Goal: Transaction & Acquisition: Purchase product/service

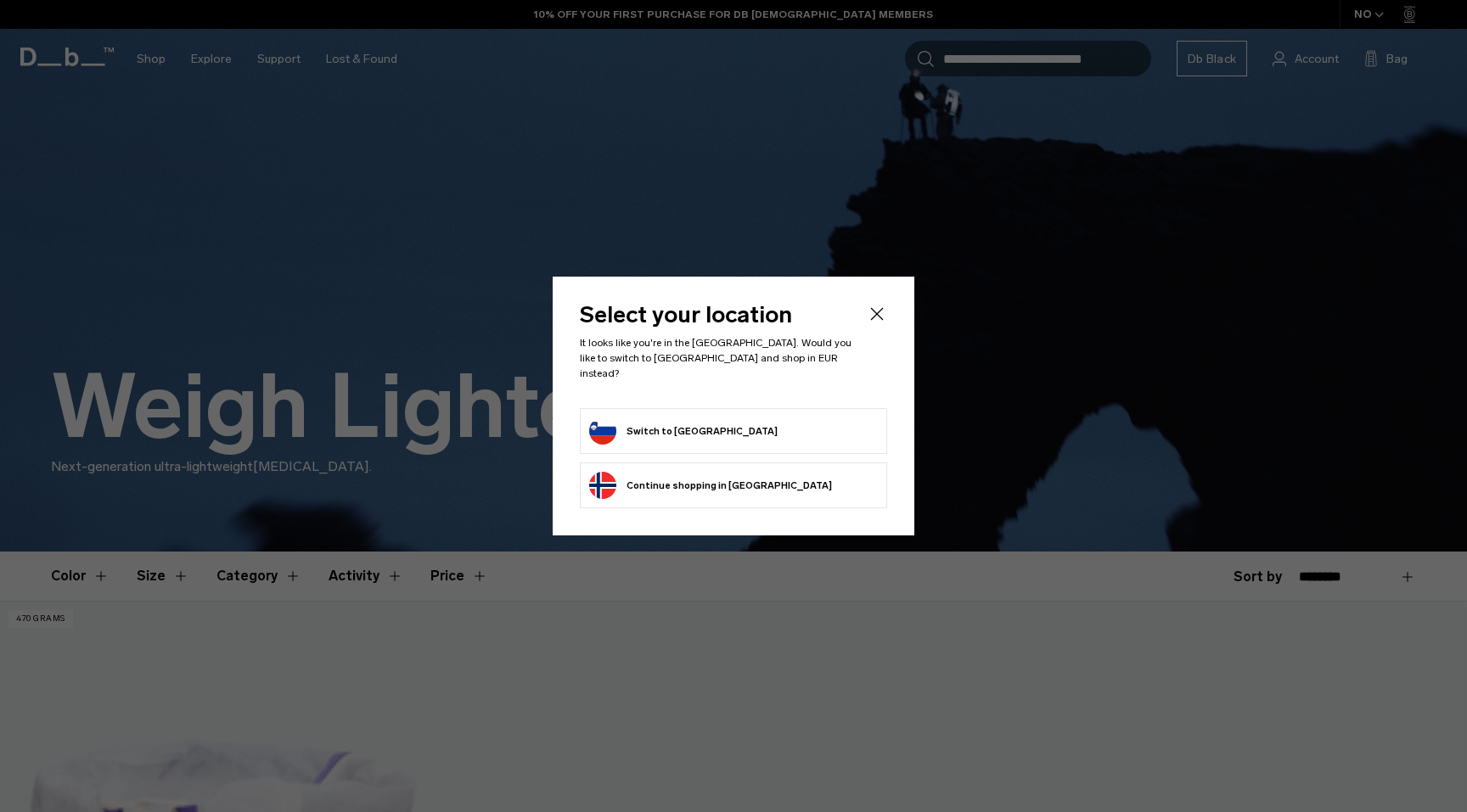
click at [764, 418] on form "Switch to Slovenia" at bounding box center [733, 431] width 289 height 27
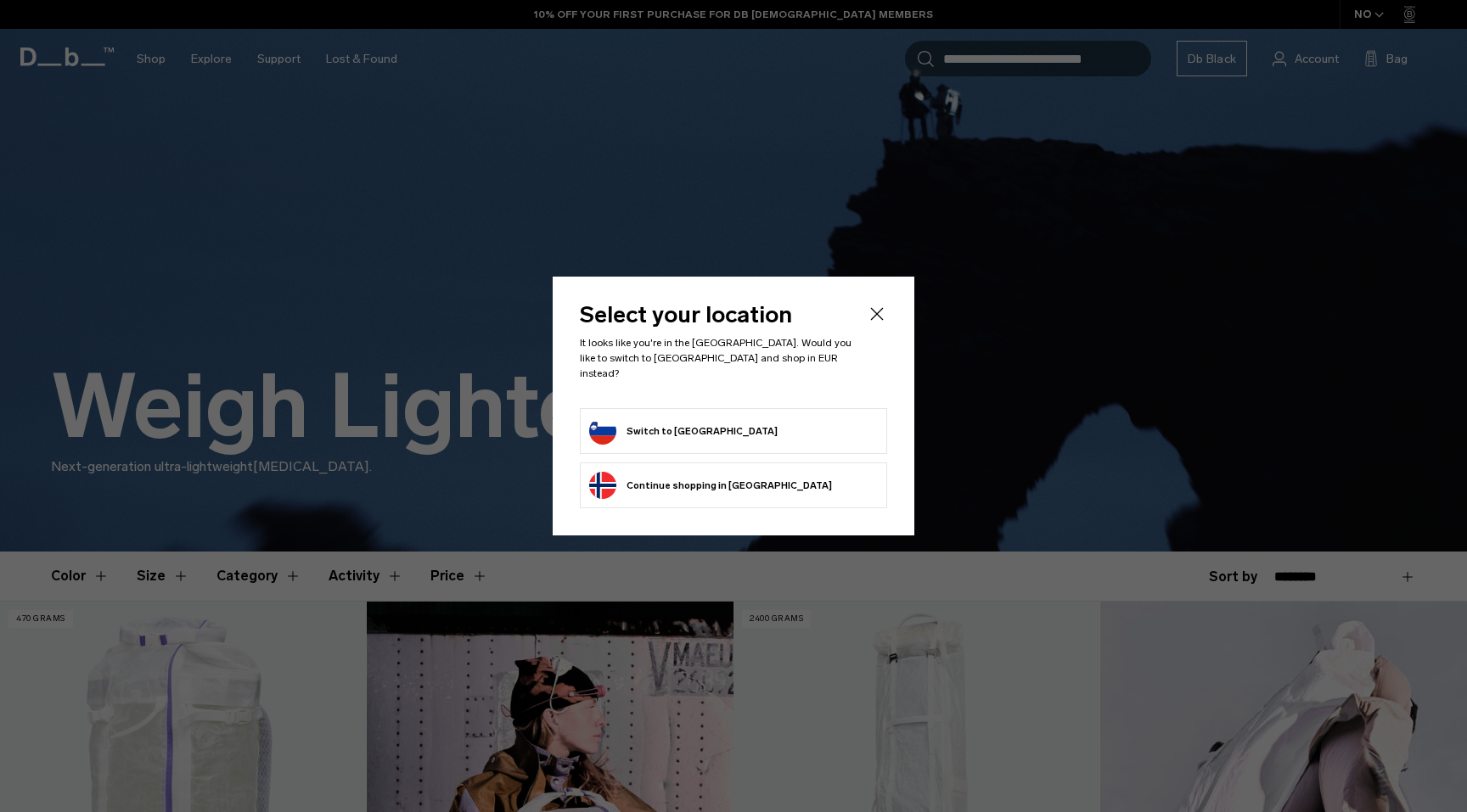
click at [667, 418] on button "Switch to Slovenia" at bounding box center [682, 431] width 188 height 27
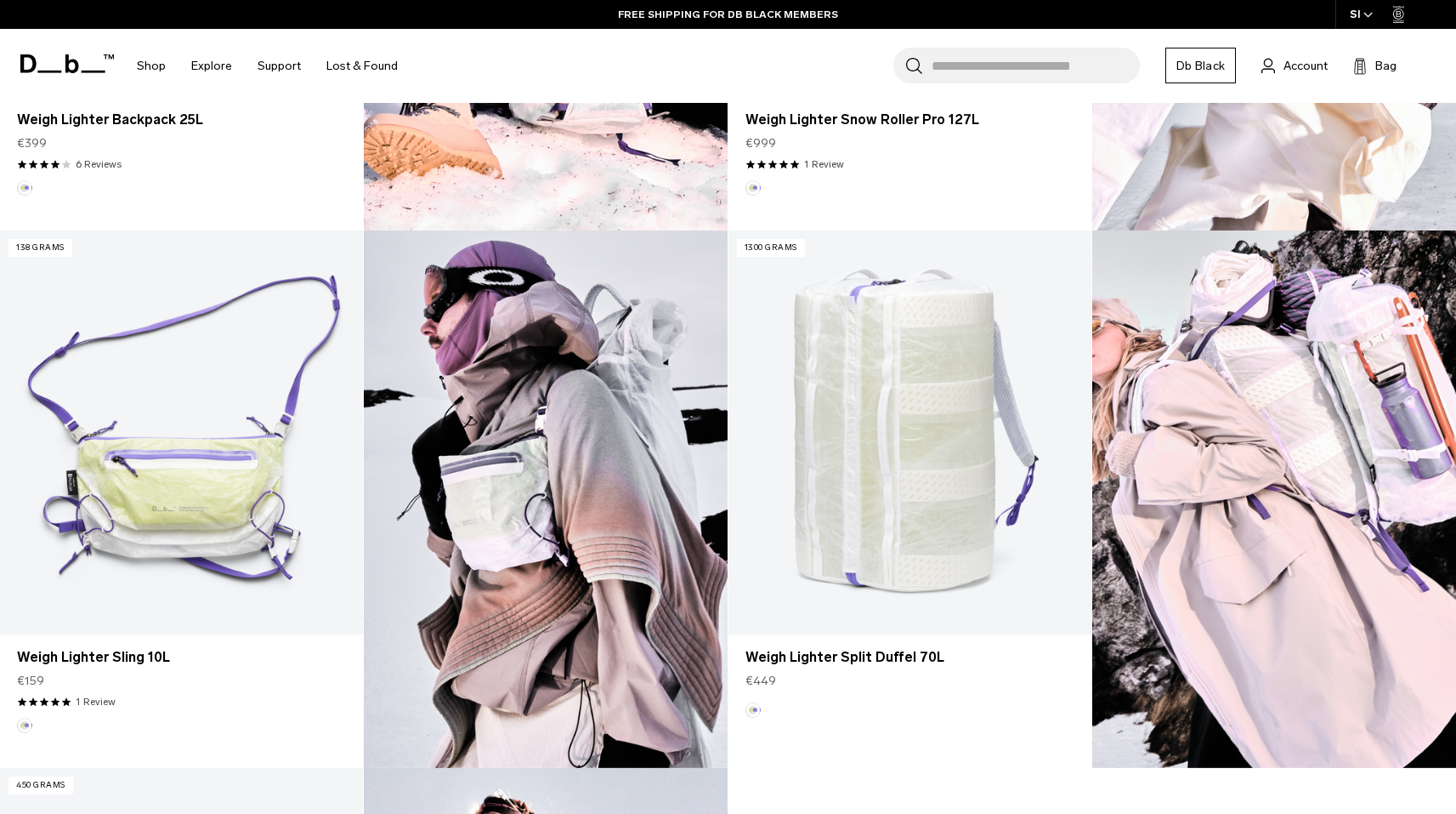
scroll to position [1002, 0]
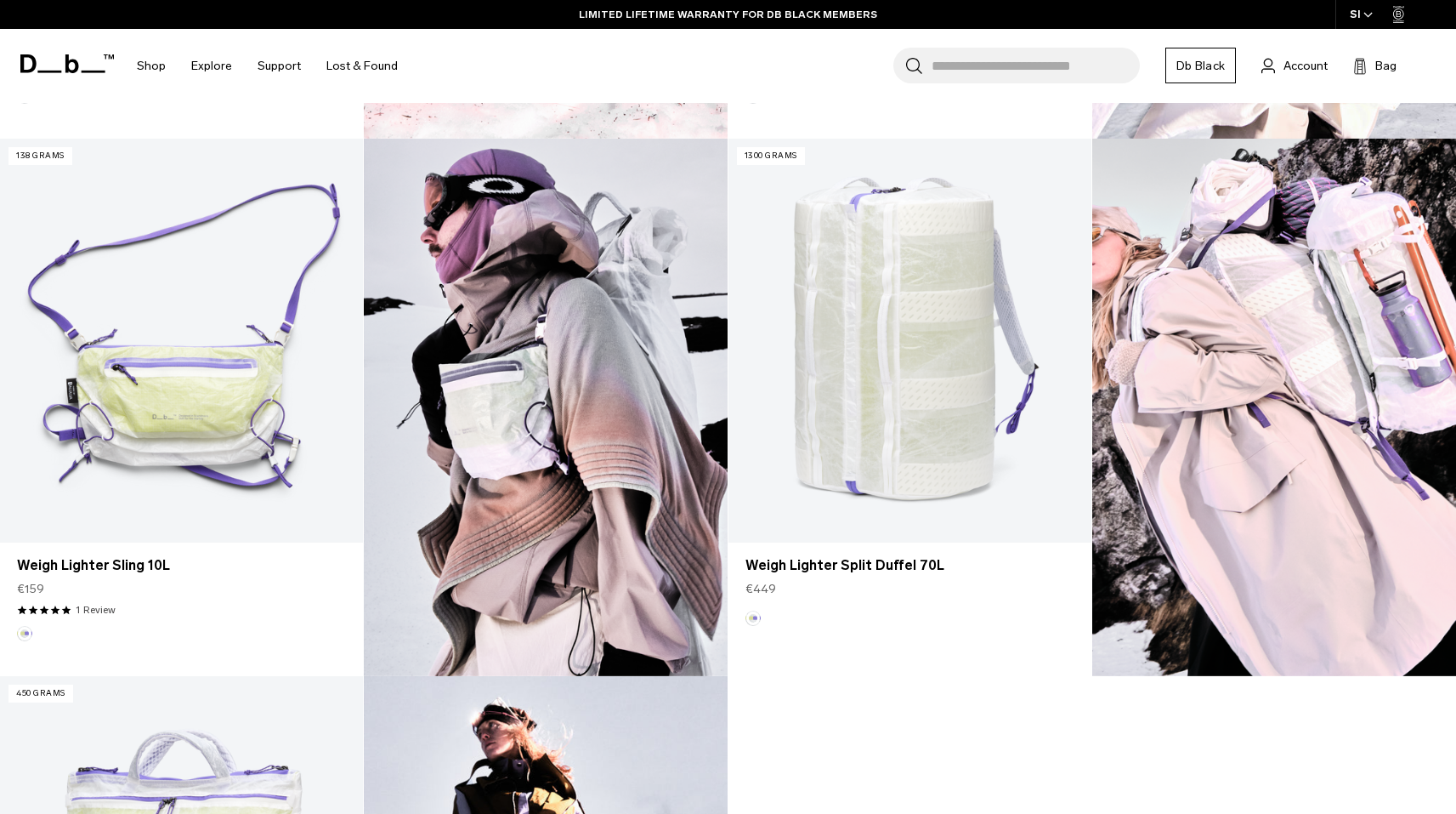
click at [633, 425] on img at bounding box center [545, 407] width 364 height 538
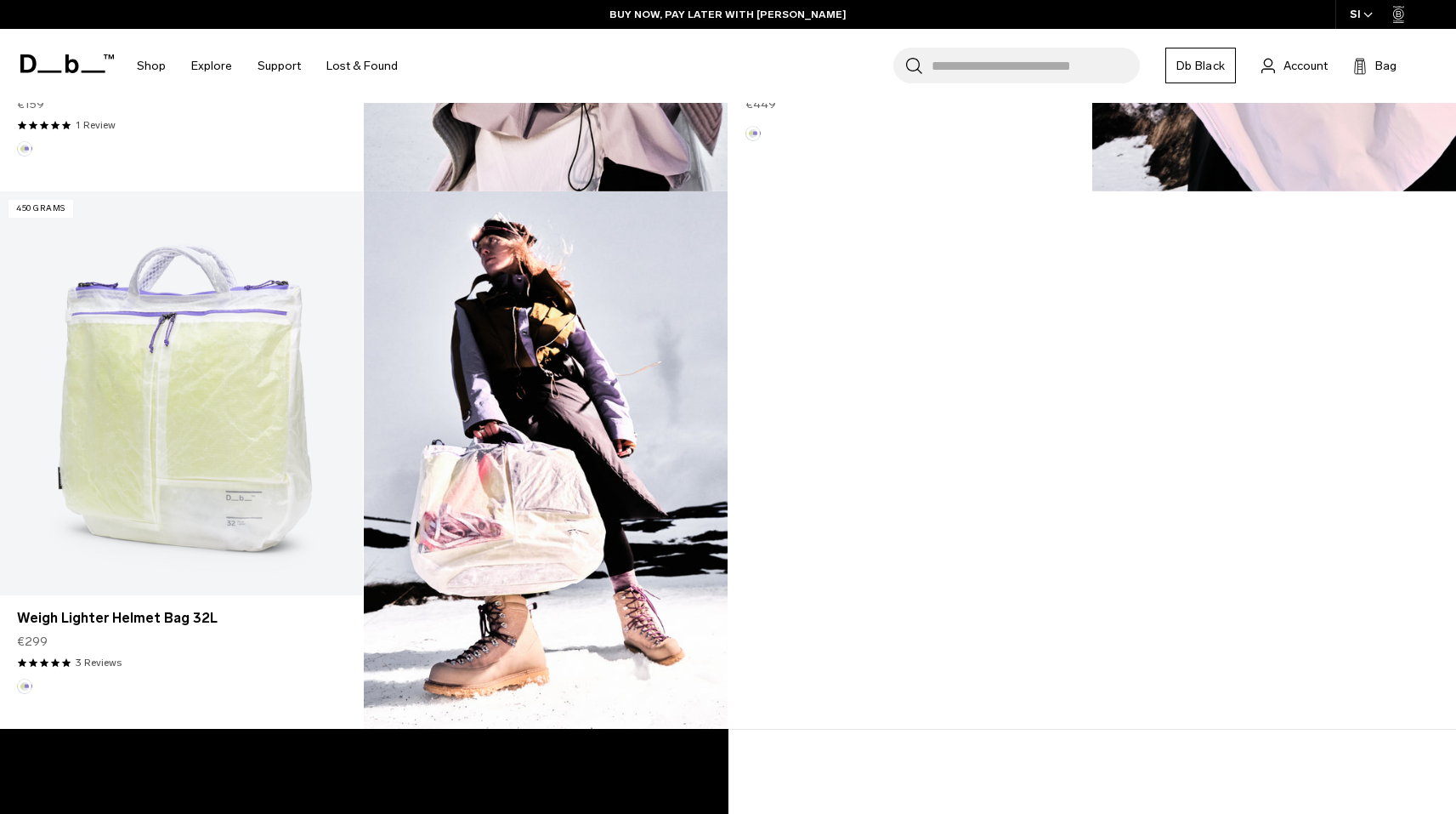
scroll to position [1129, 0]
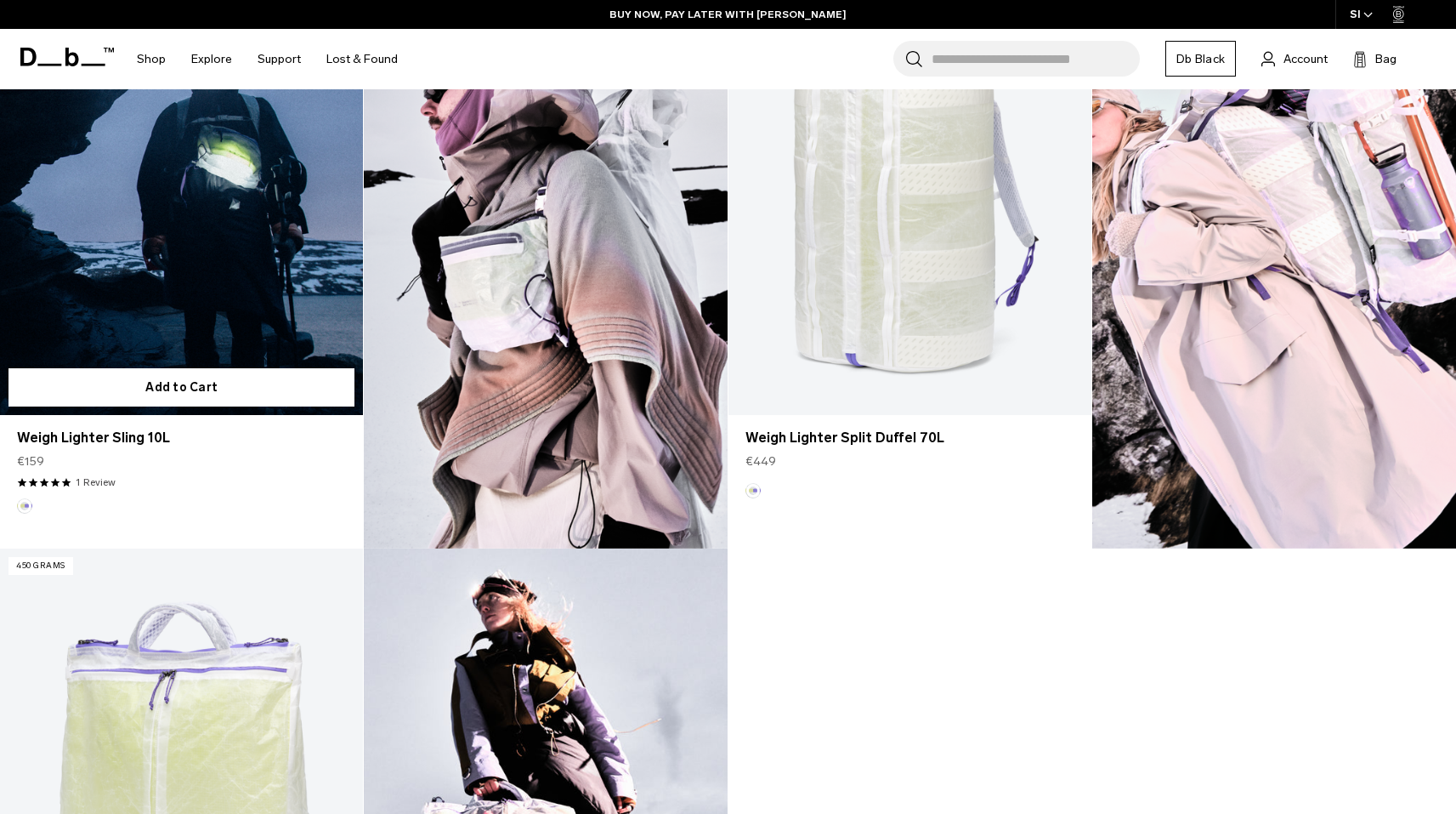
click at [214, 289] on link "Weigh Lighter Sling 10L" at bounding box center [181, 213] width 363 height 404
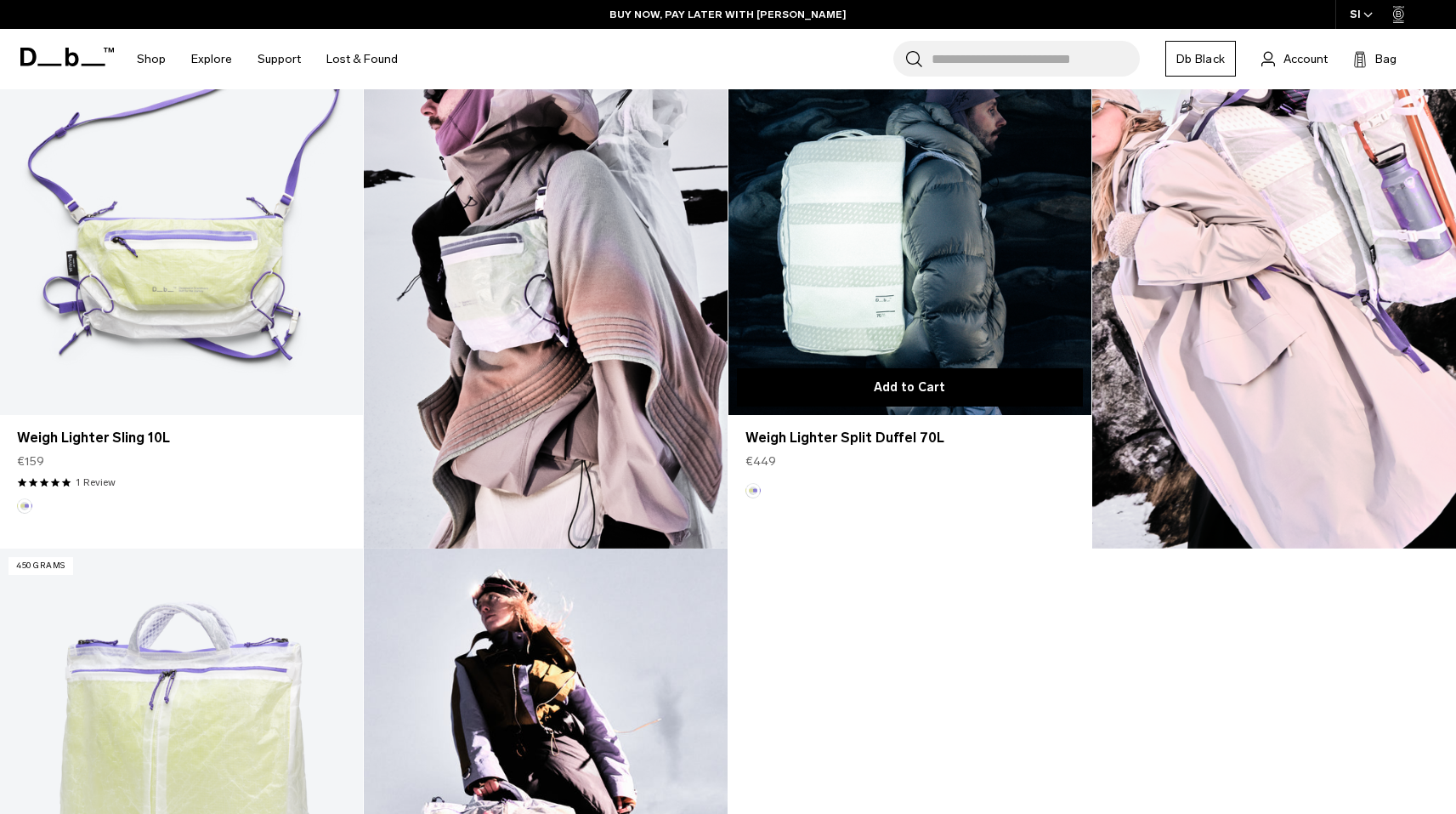
click at [931, 393] on button "Add to Cart" at bounding box center [910, 387] width 346 height 38
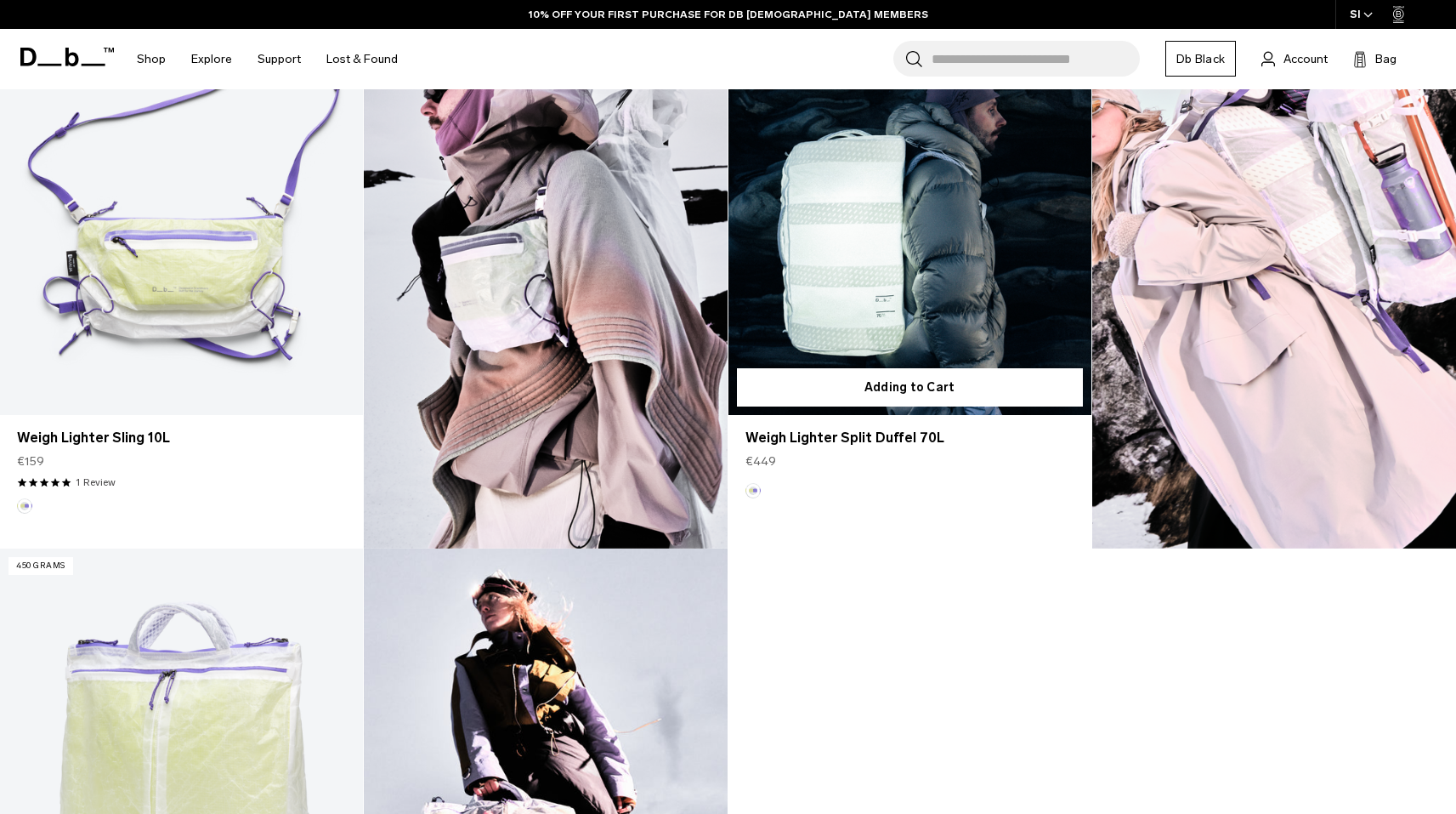
click at [929, 239] on link "Weigh Lighter Split Duffel 70L" at bounding box center [909, 213] width 363 height 404
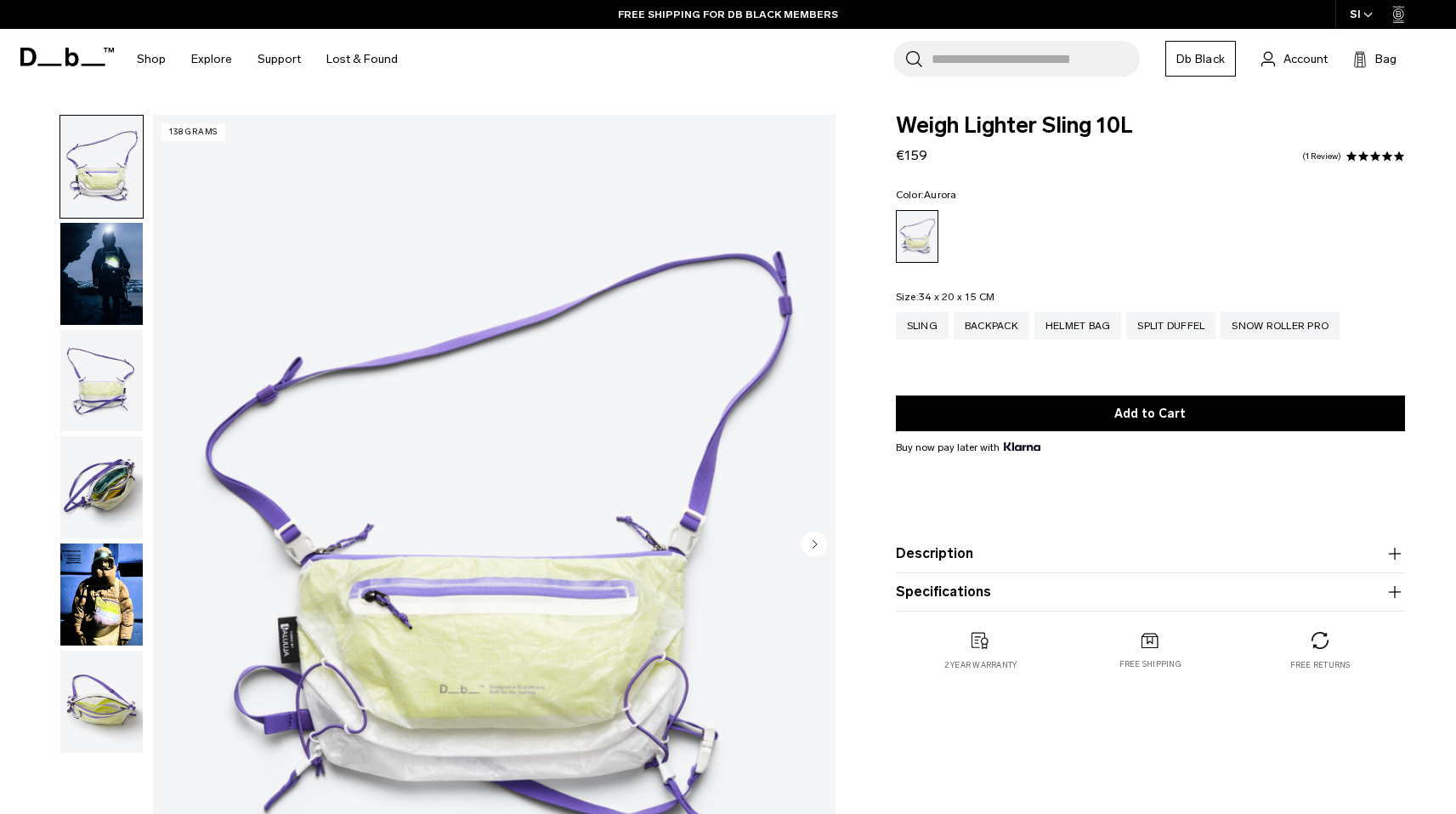
scroll to position [74, 0]
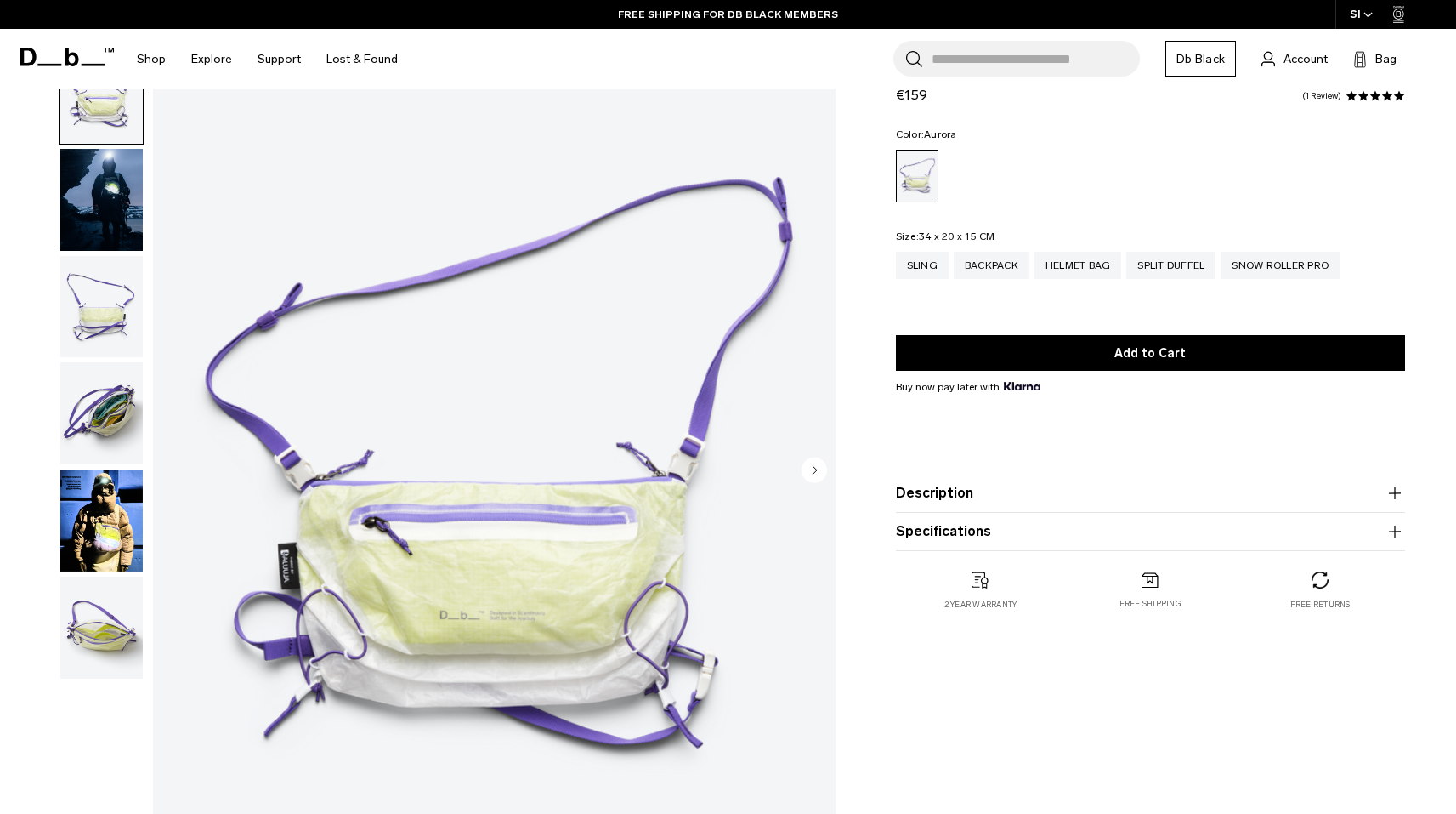
click at [92, 647] on img "button" at bounding box center [101, 628] width 83 height 102
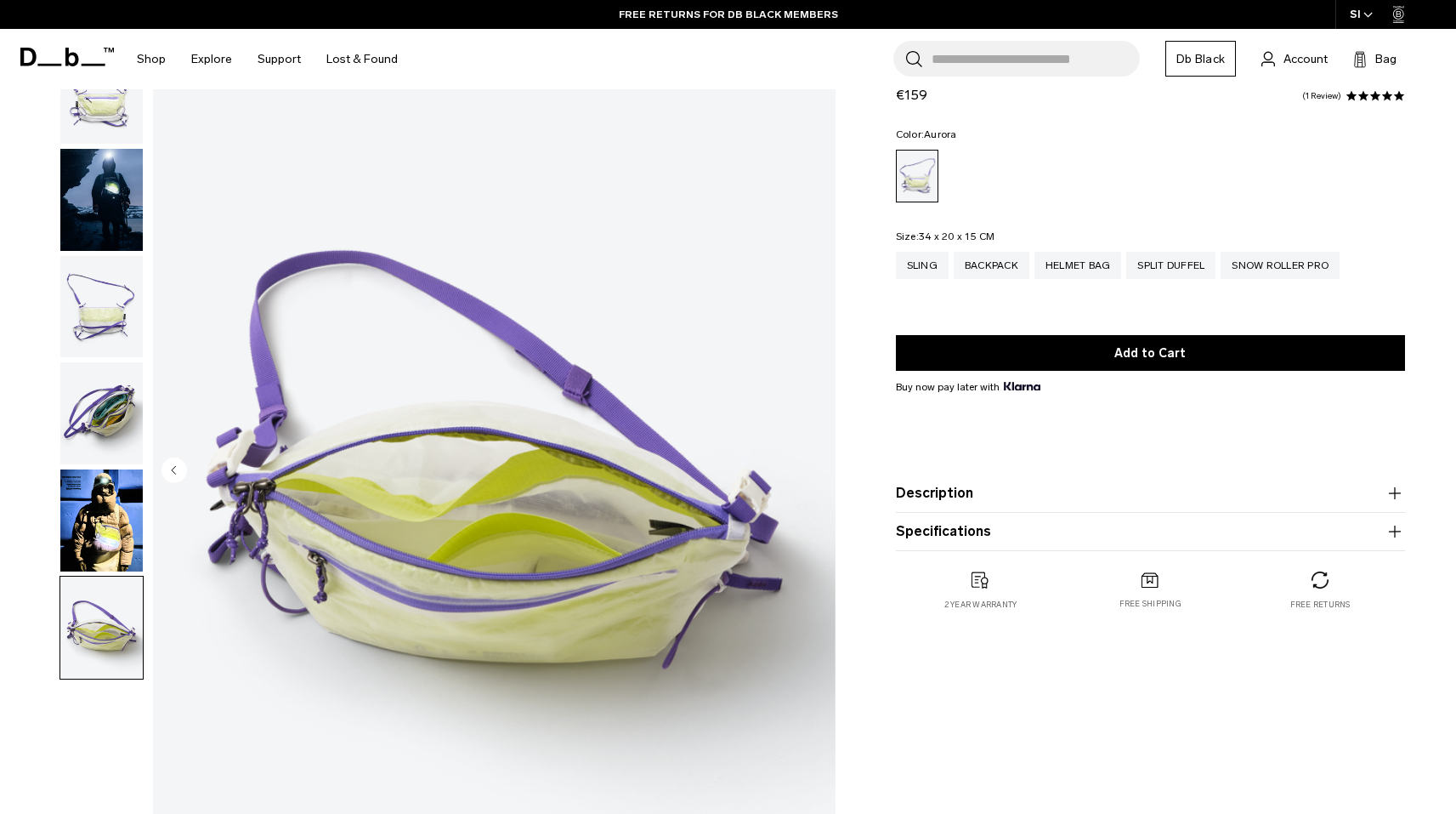
click at [144, 540] on div "06 / 06 138 grams Close" at bounding box center [422, 475] width 845 height 870
click at [86, 421] on img "button" at bounding box center [101, 413] width 83 height 102
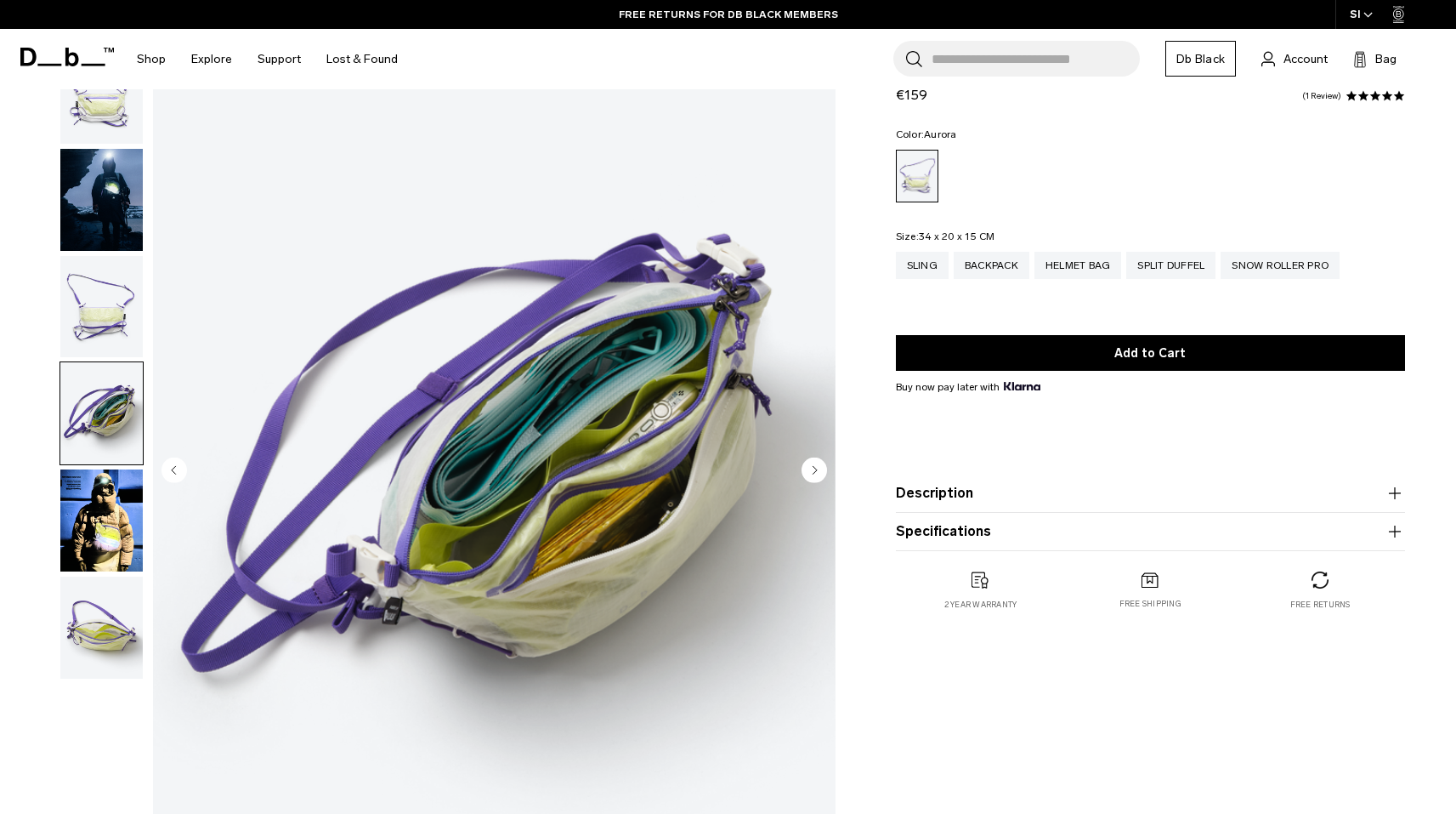
click at [73, 347] on img "button" at bounding box center [101, 307] width 83 height 102
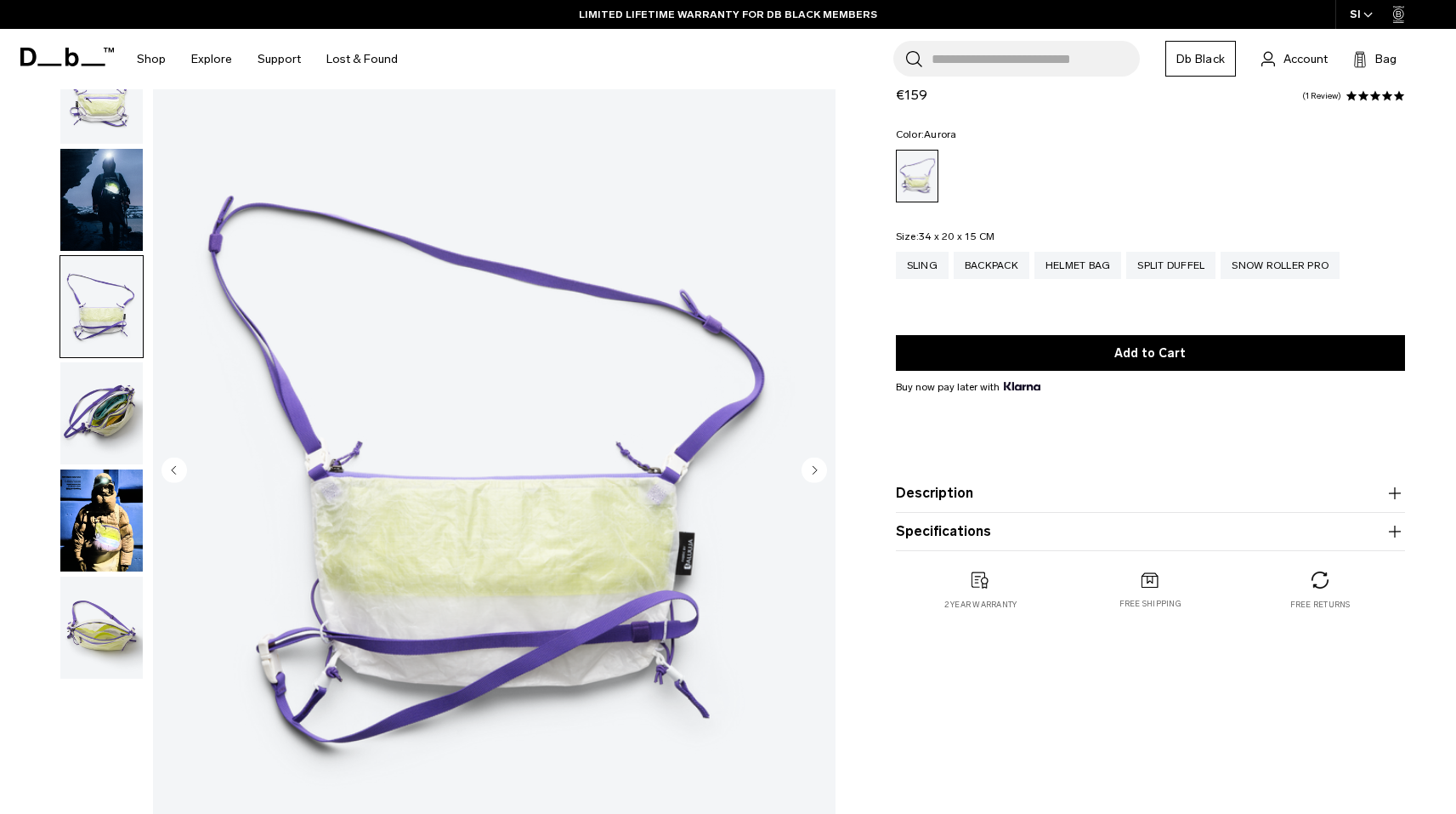
click at [78, 291] on img "button" at bounding box center [101, 307] width 83 height 102
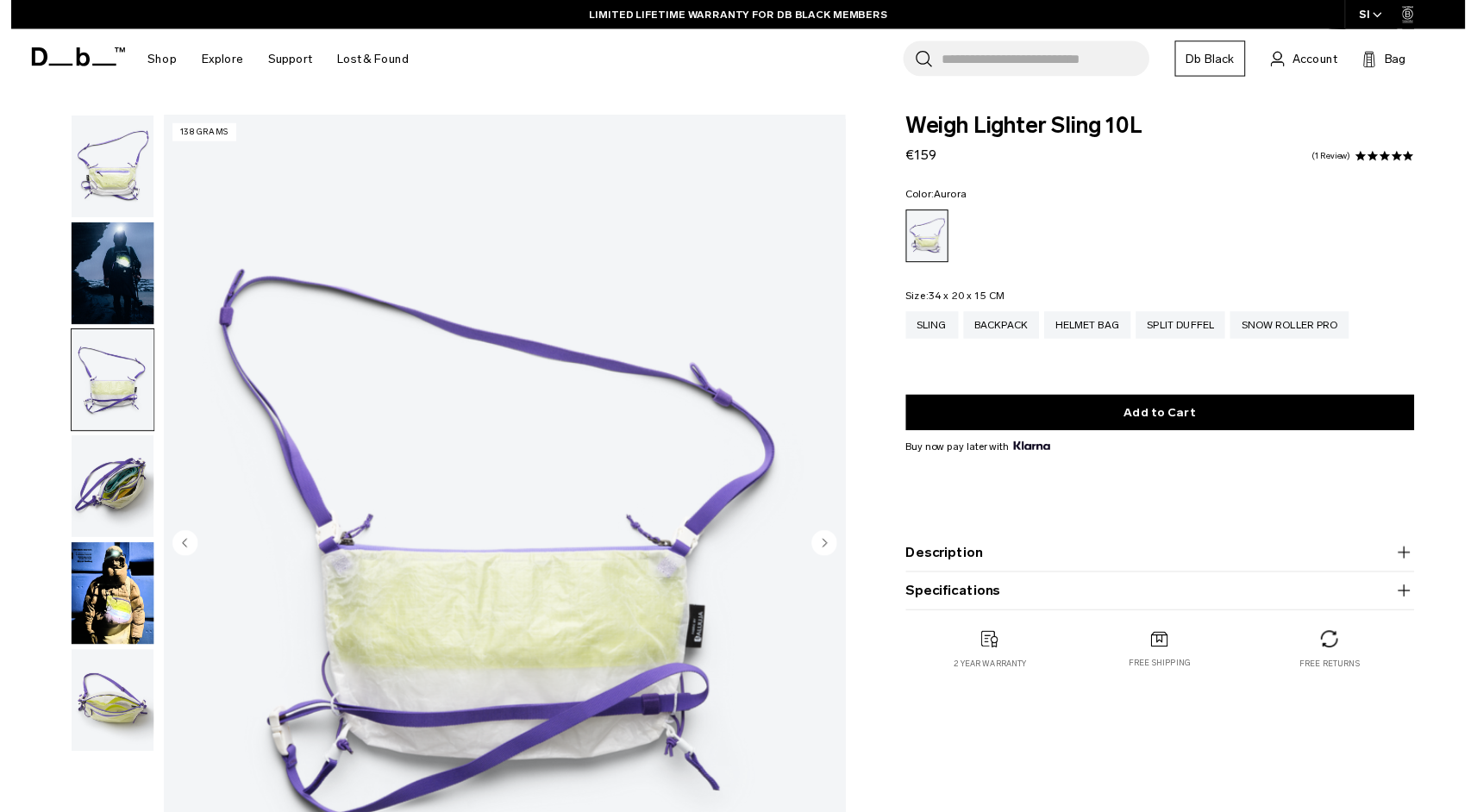
scroll to position [0, 0]
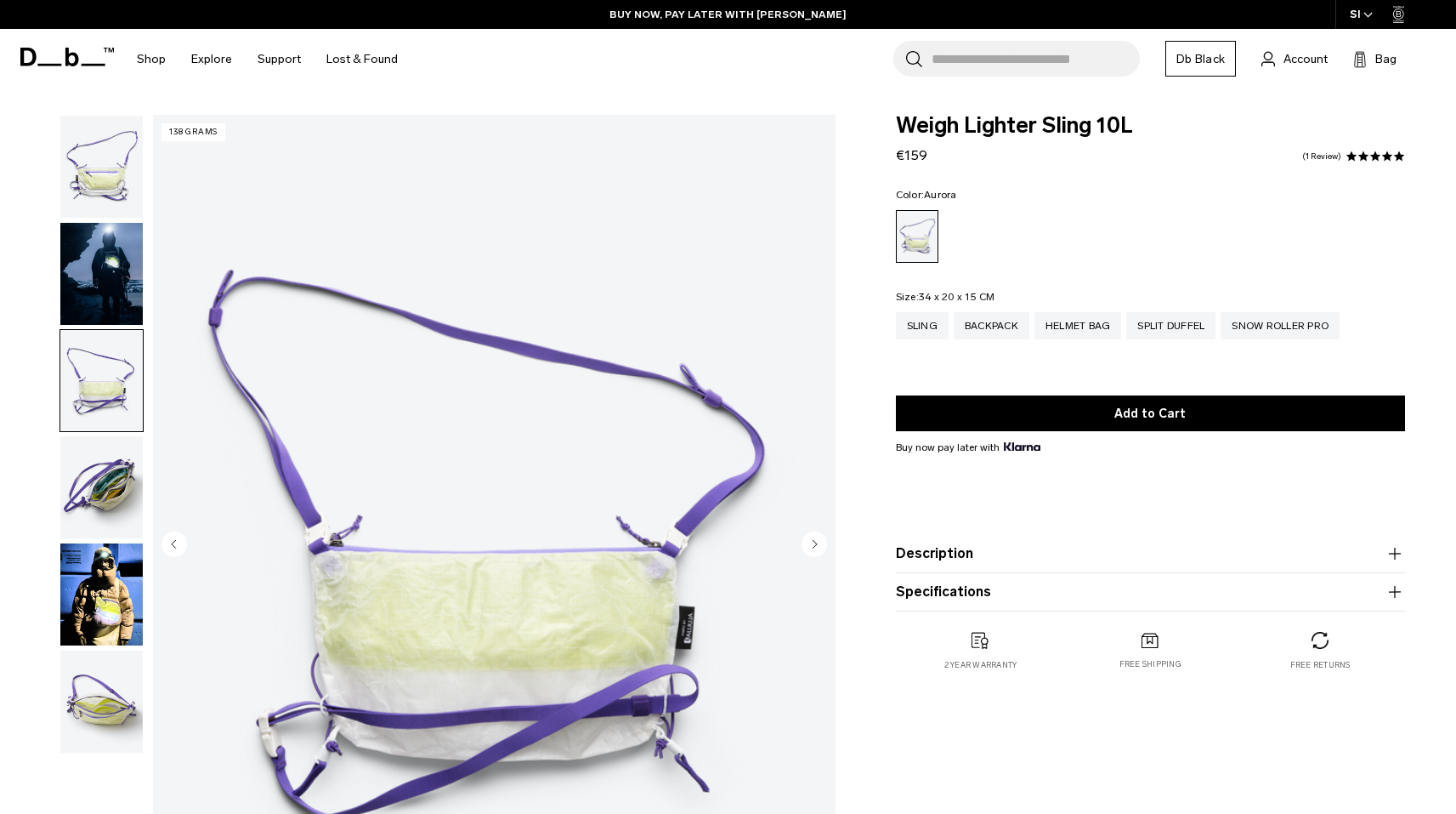
click at [442, 401] on img "3 / 6" at bounding box center [495, 545] width 682 height 853
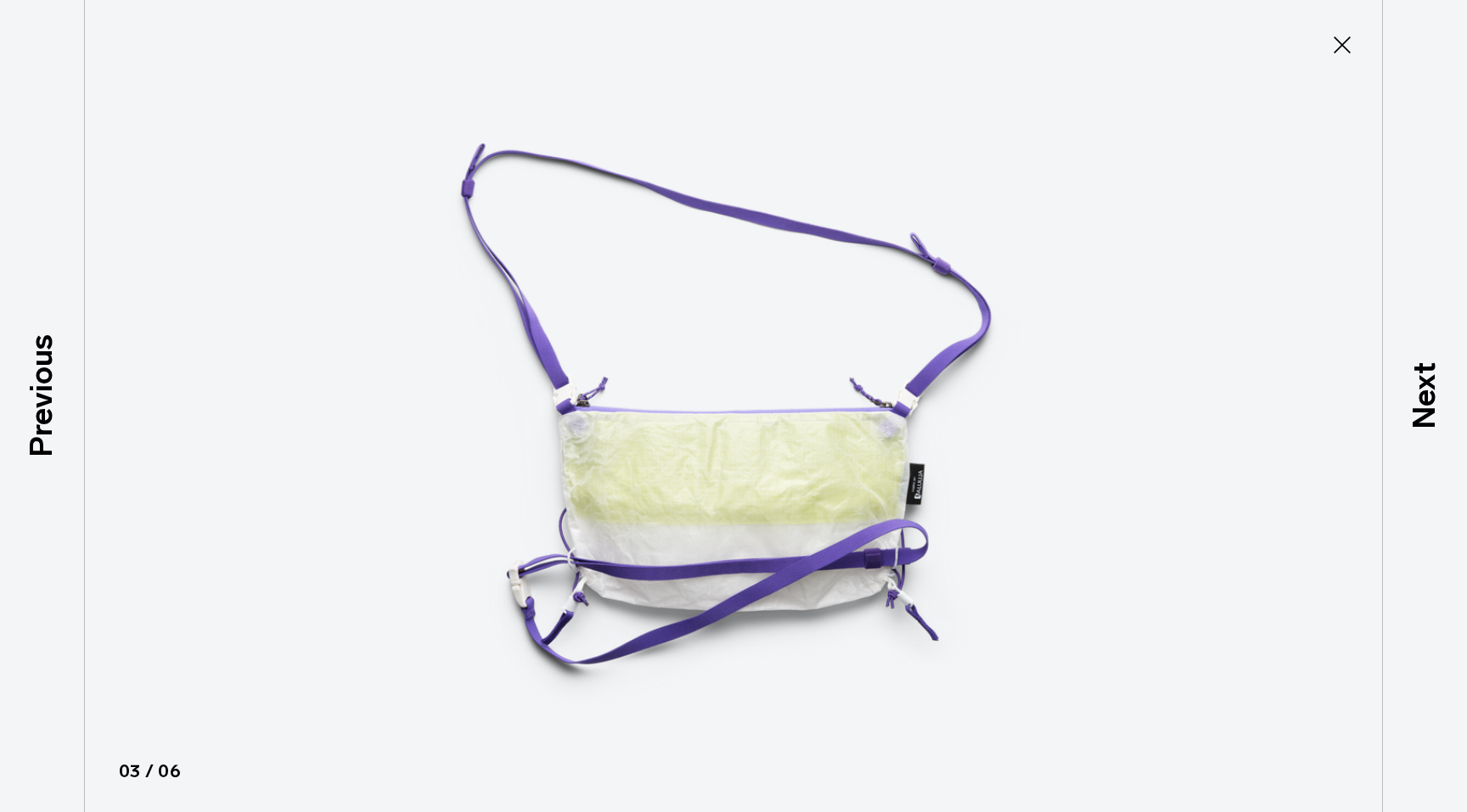
type button "Close"
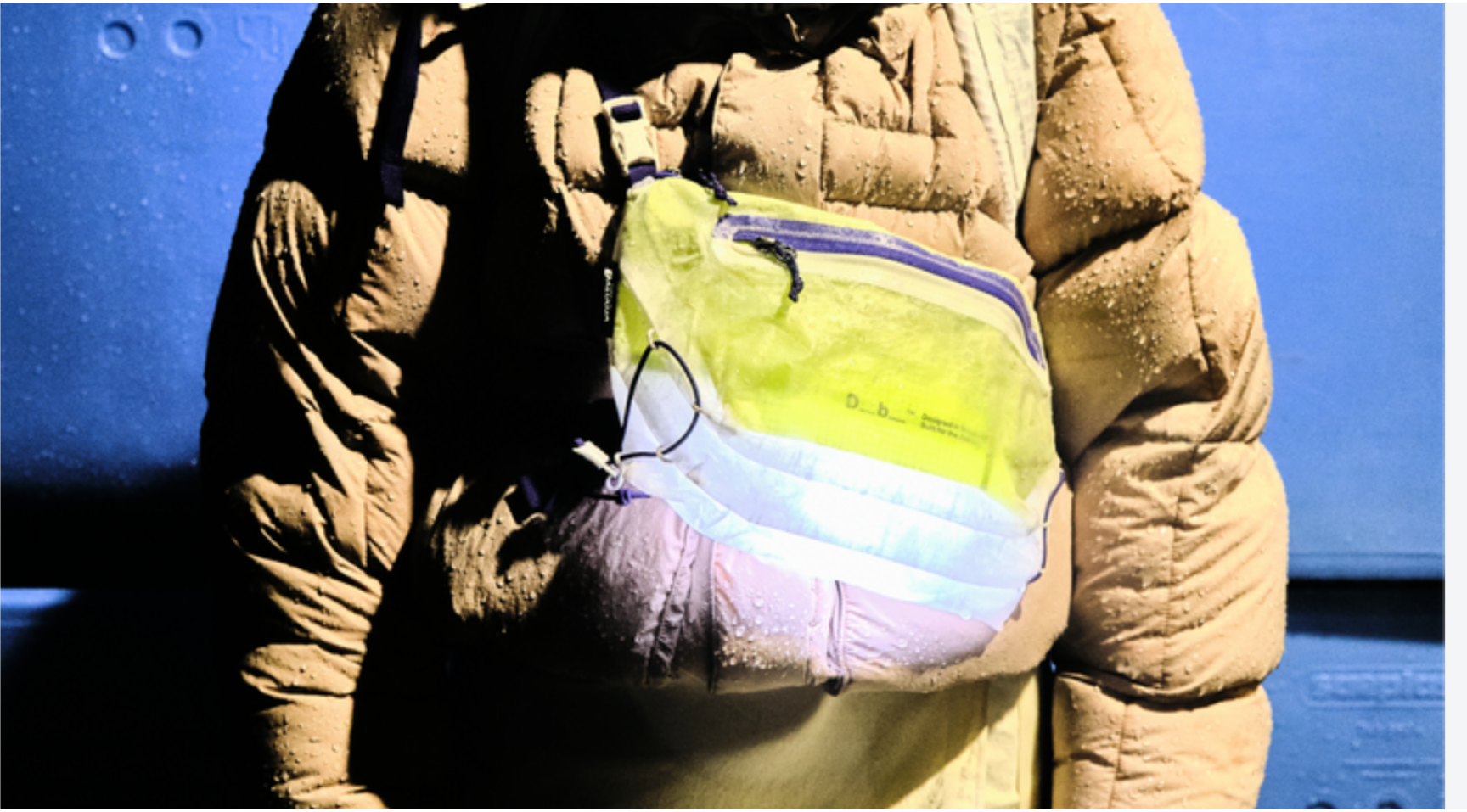
scroll to position [71, 0]
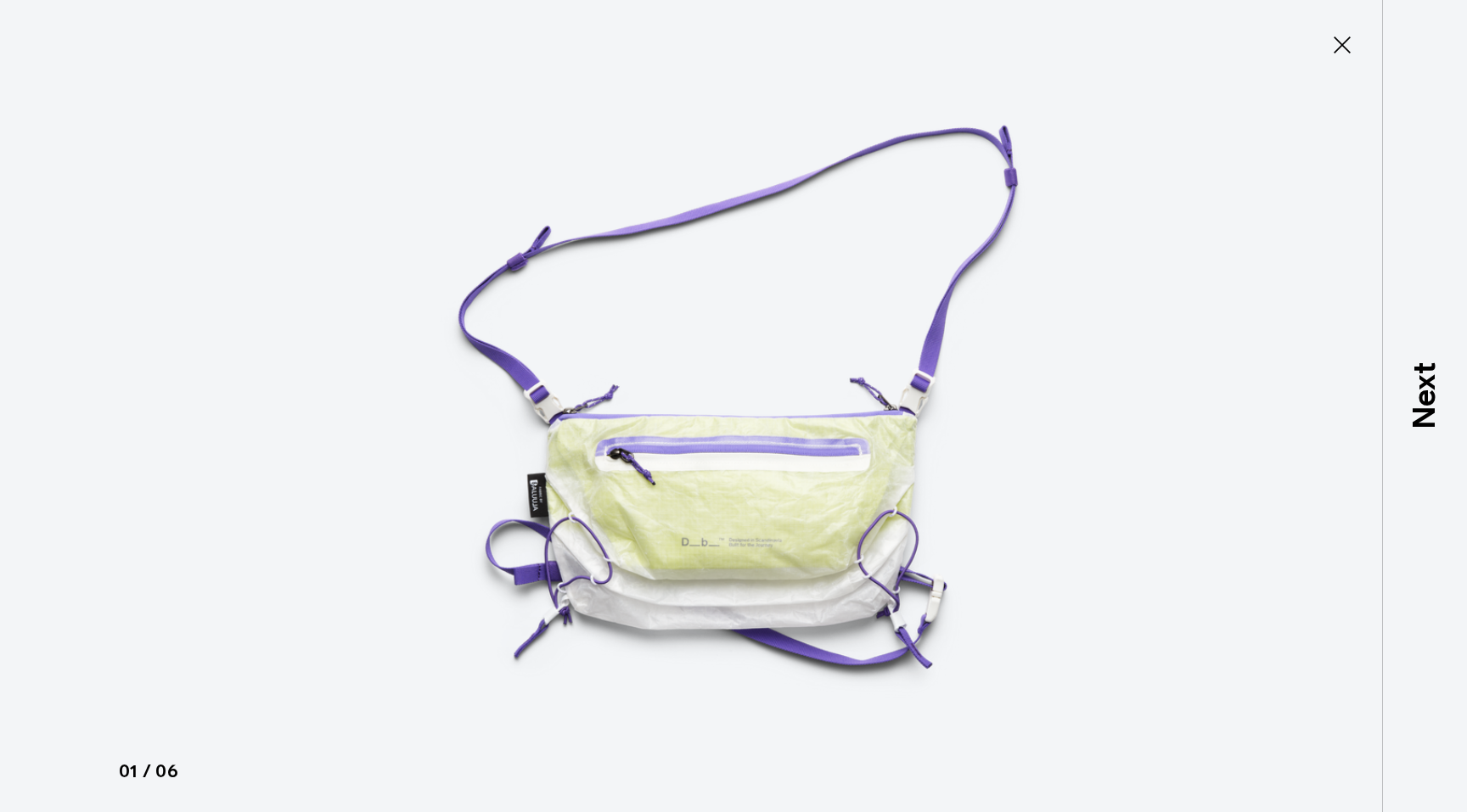
click at [788, 470] on img at bounding box center [733, 406] width 764 height 812
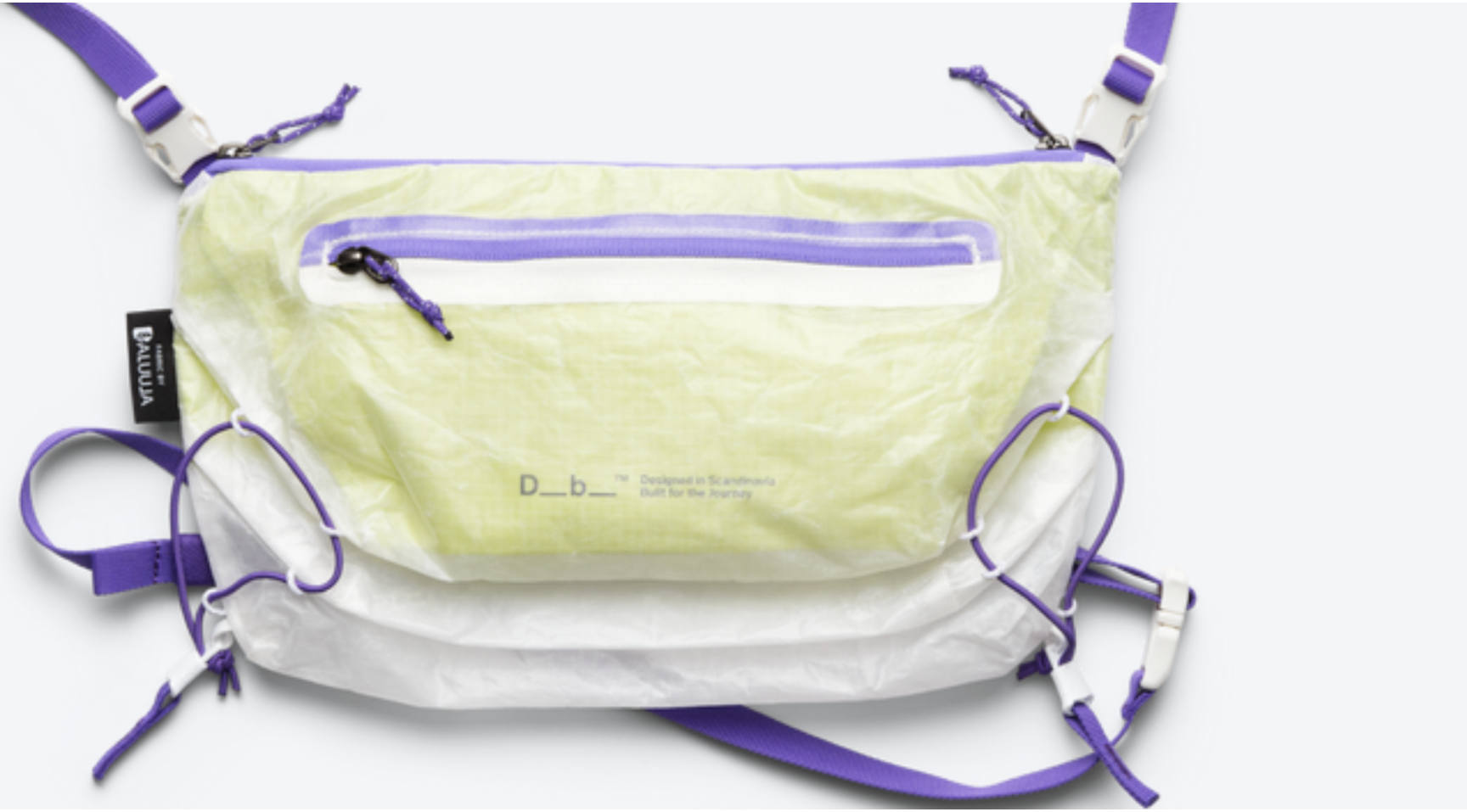
scroll to position [88, 0]
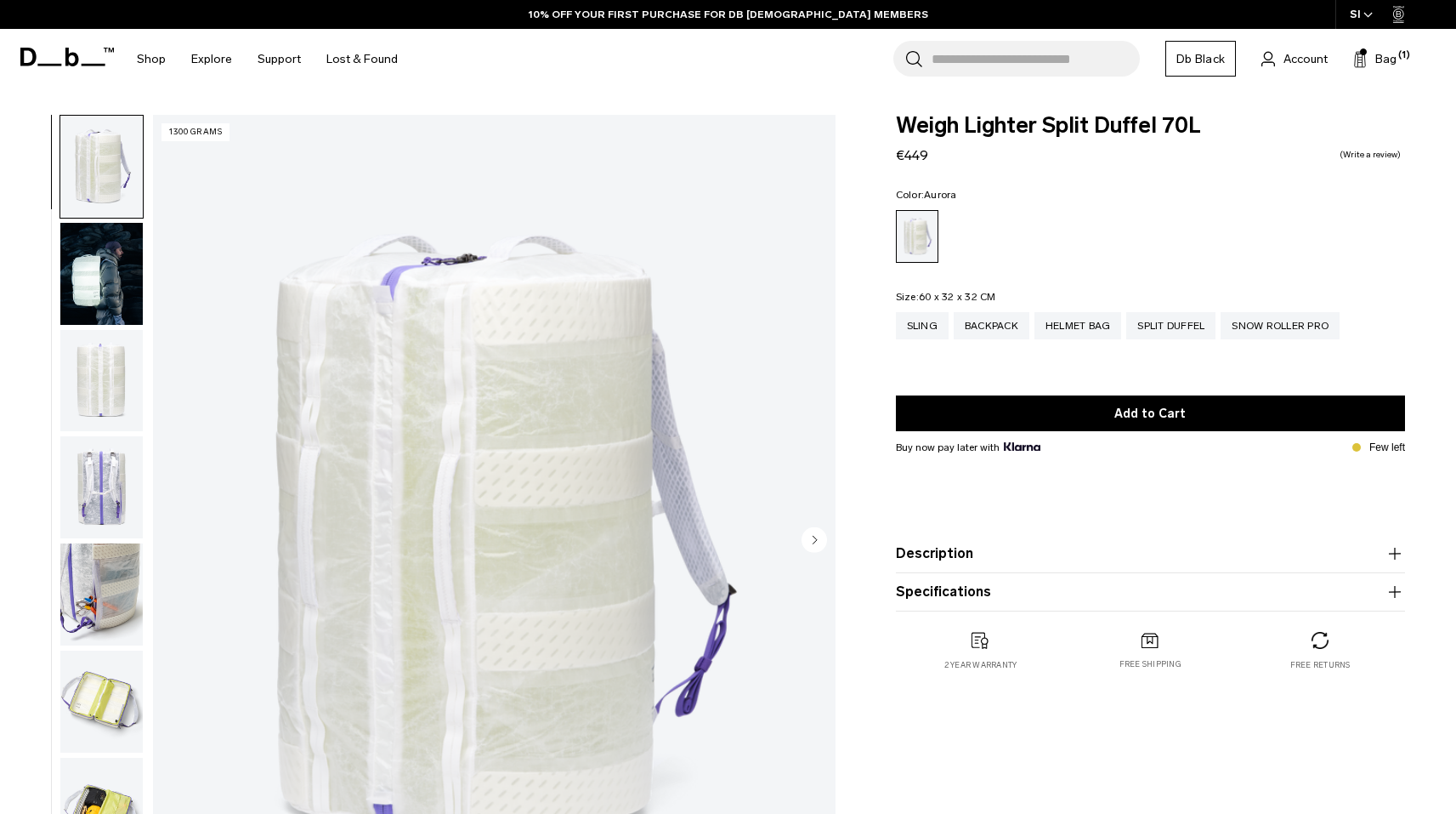
scroll to position [304, 0]
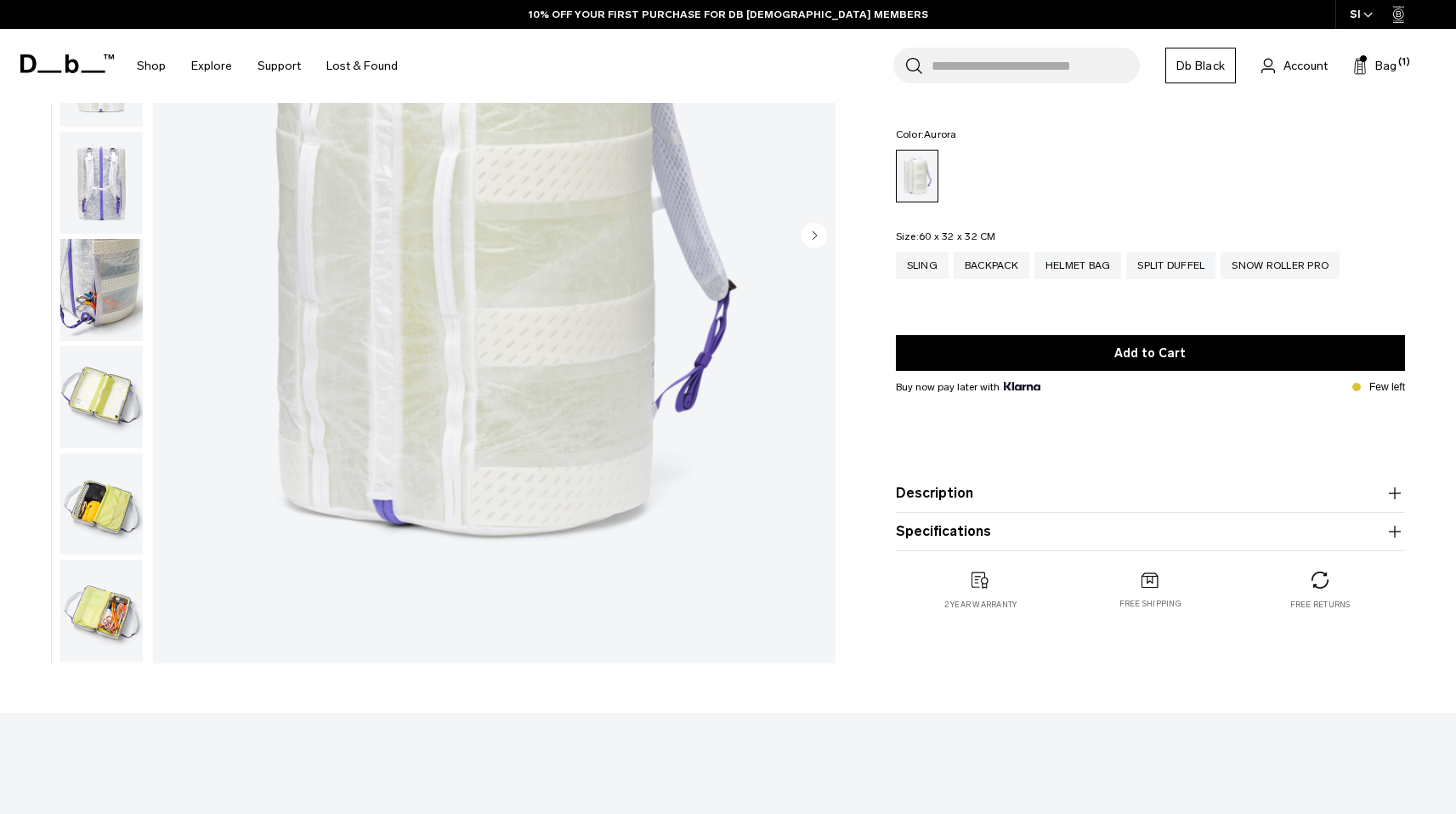
click at [77, 500] on img "button" at bounding box center [101, 504] width 83 height 102
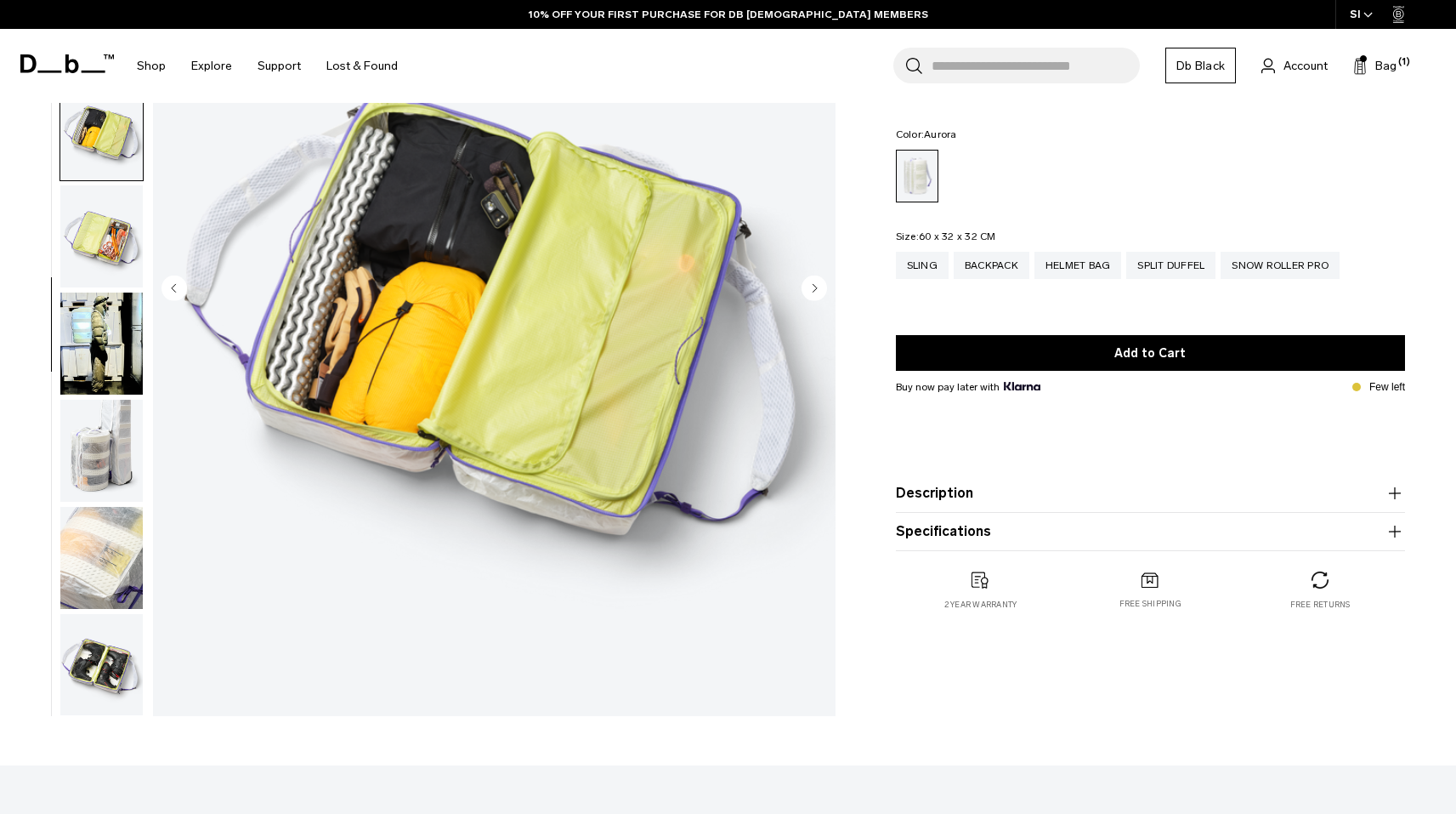
scroll to position [242, 0]
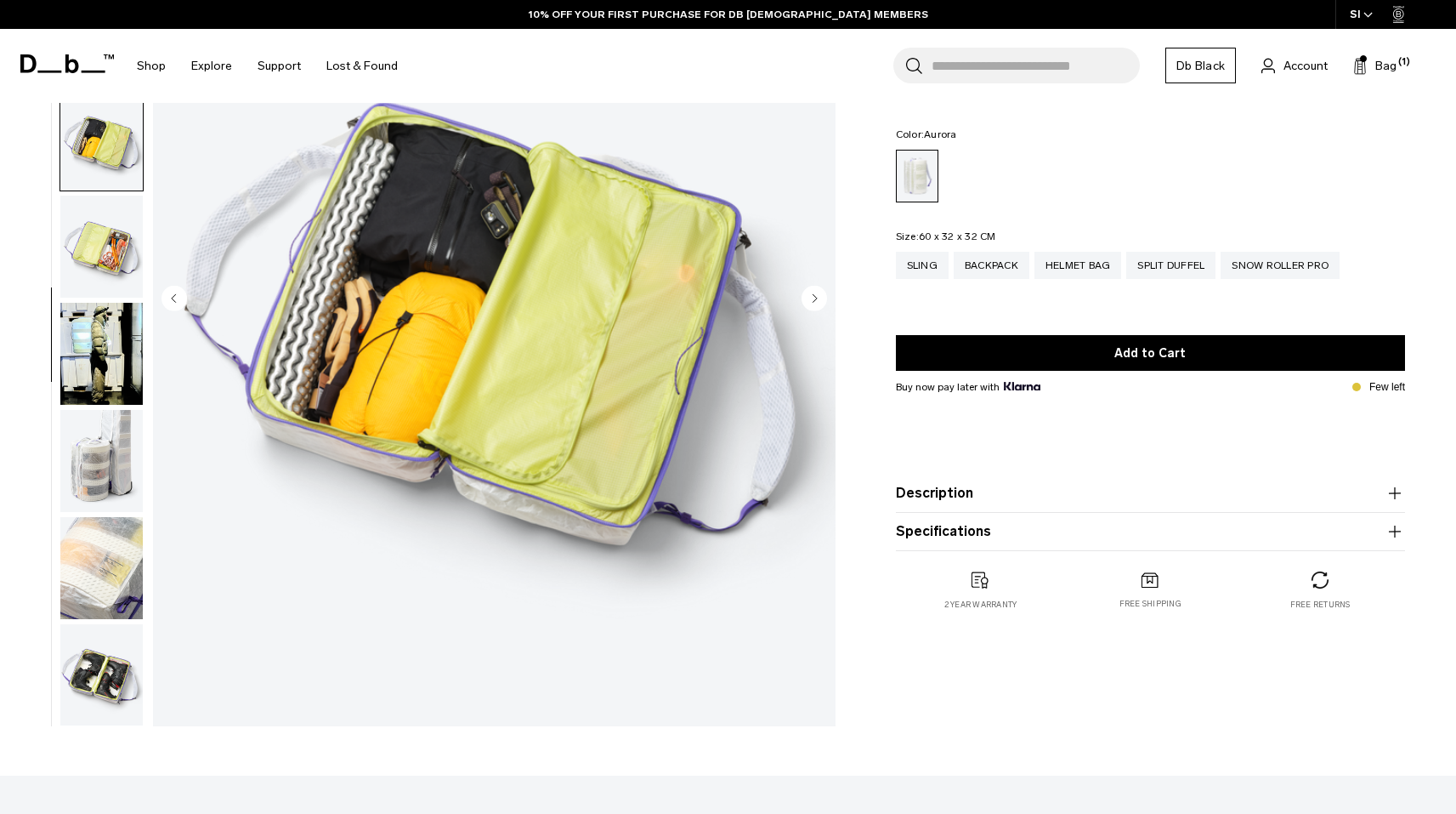
click at [59, 351] on div at bounding box center [98, 300] width 93 height 853
click at [86, 341] on img "button" at bounding box center [101, 354] width 83 height 102
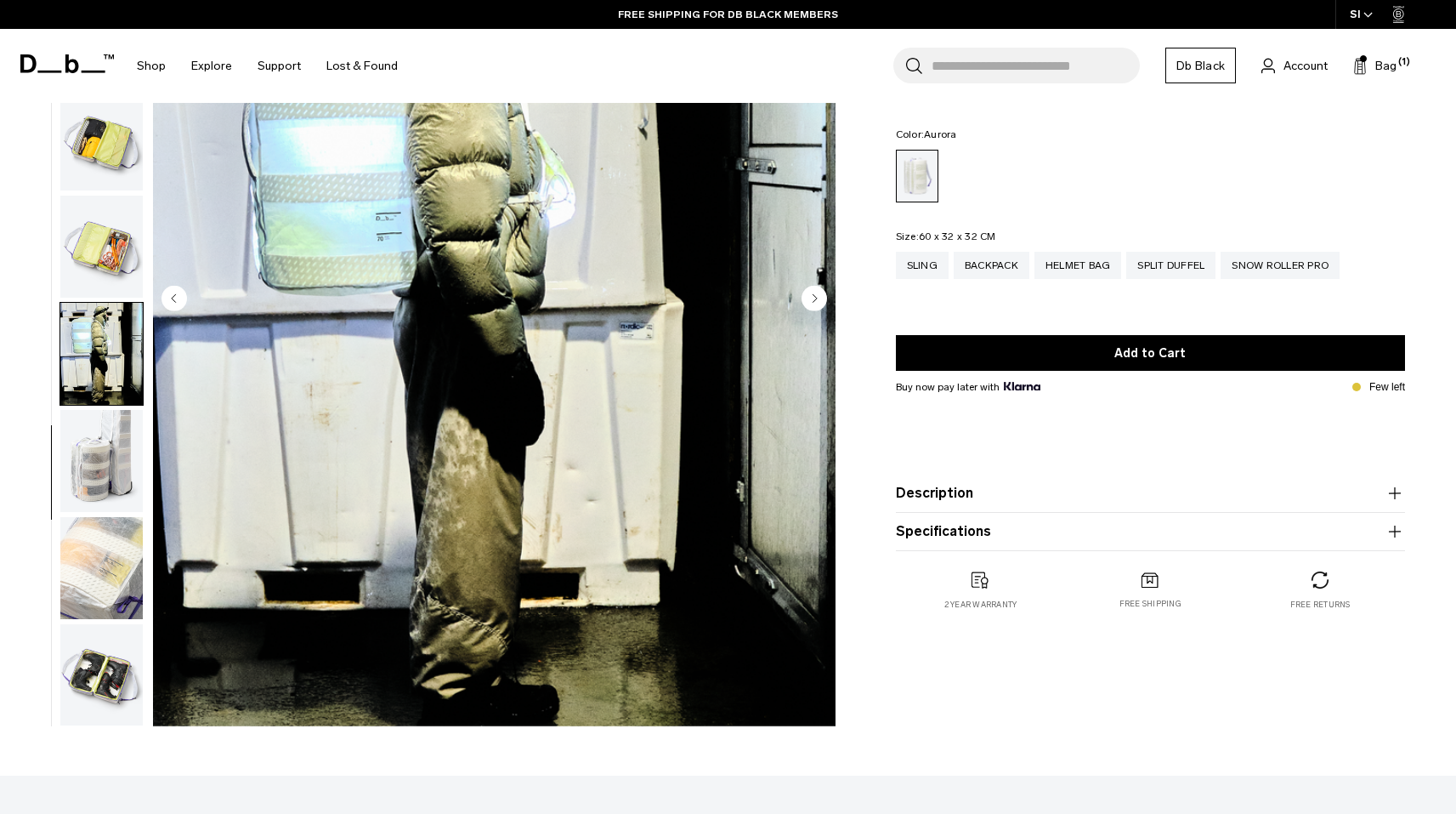
click at [93, 271] on img "button" at bounding box center [101, 247] width 83 height 102
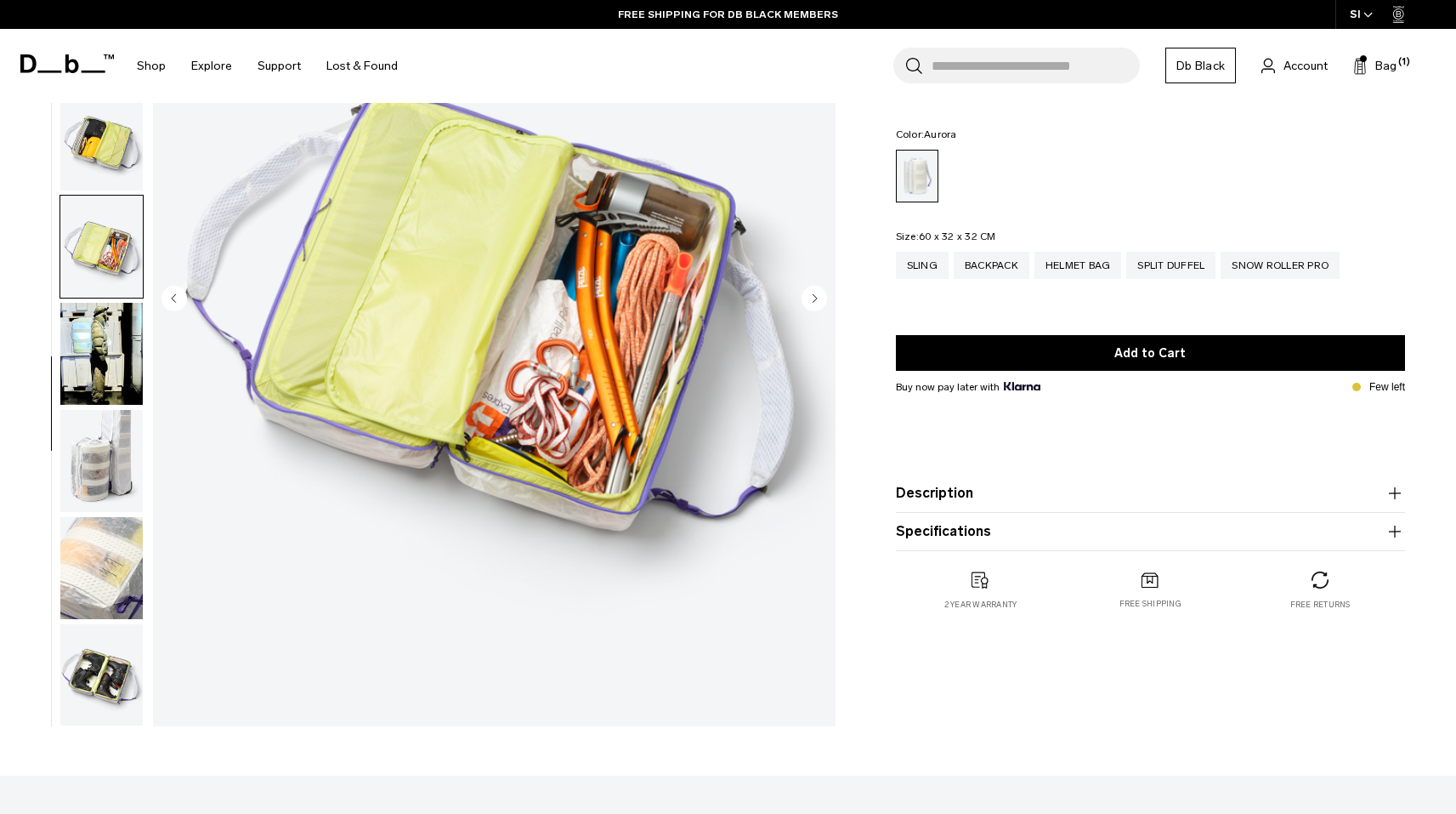
click at [99, 434] on img "button" at bounding box center [101, 461] width 83 height 102
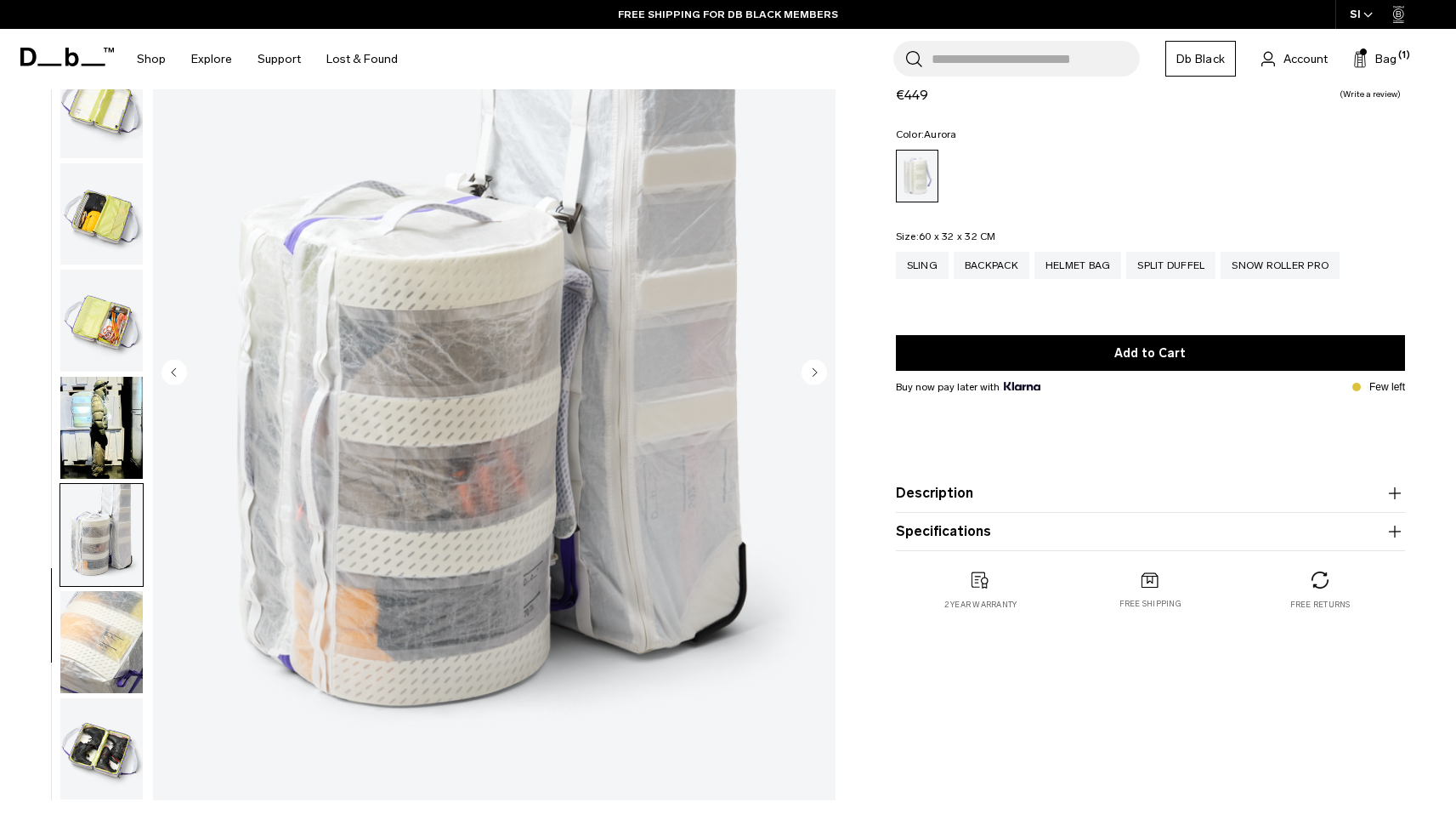
scroll to position [156, 0]
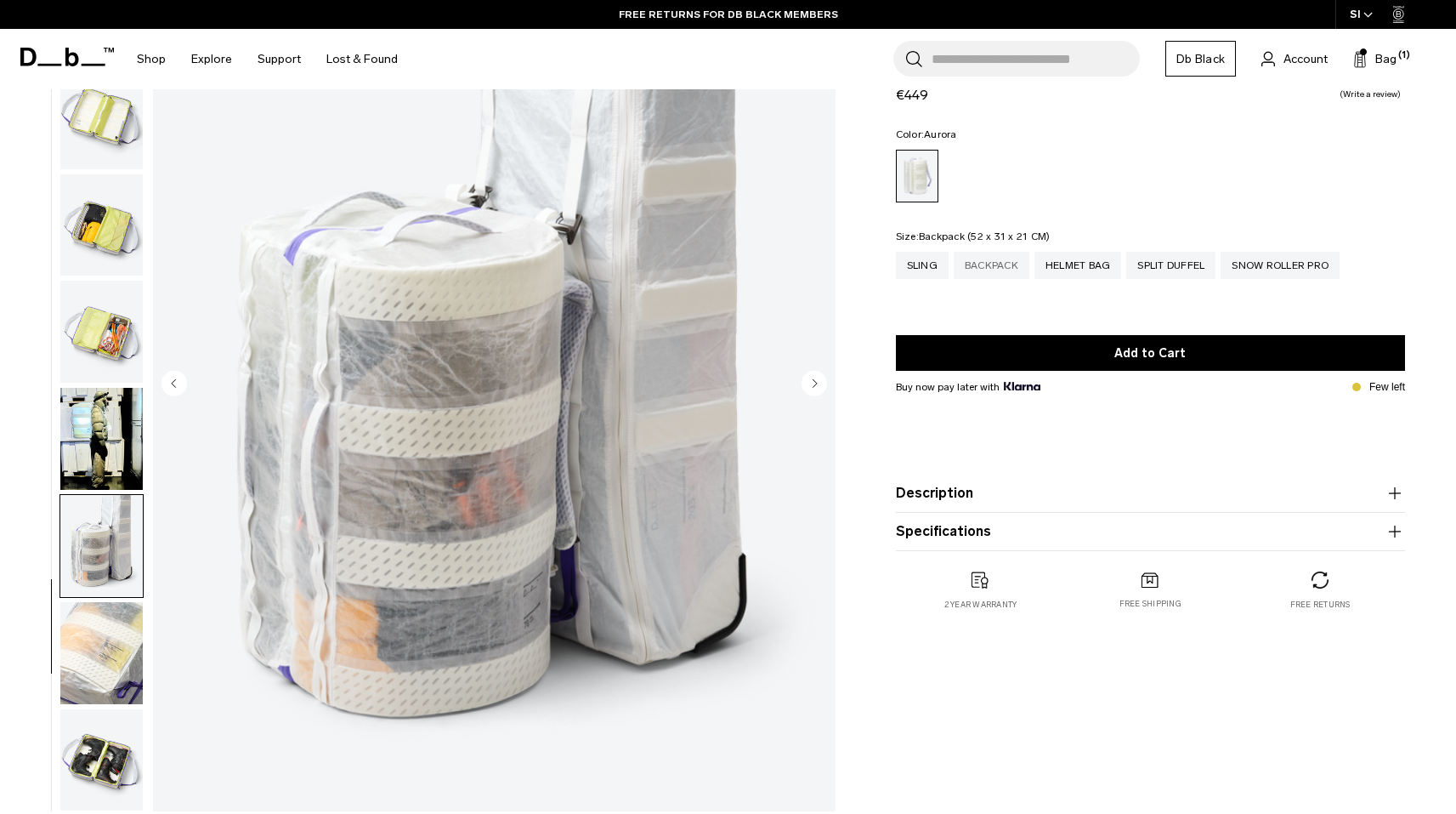
click at [989, 262] on div "Backpack" at bounding box center [991, 265] width 75 height 27
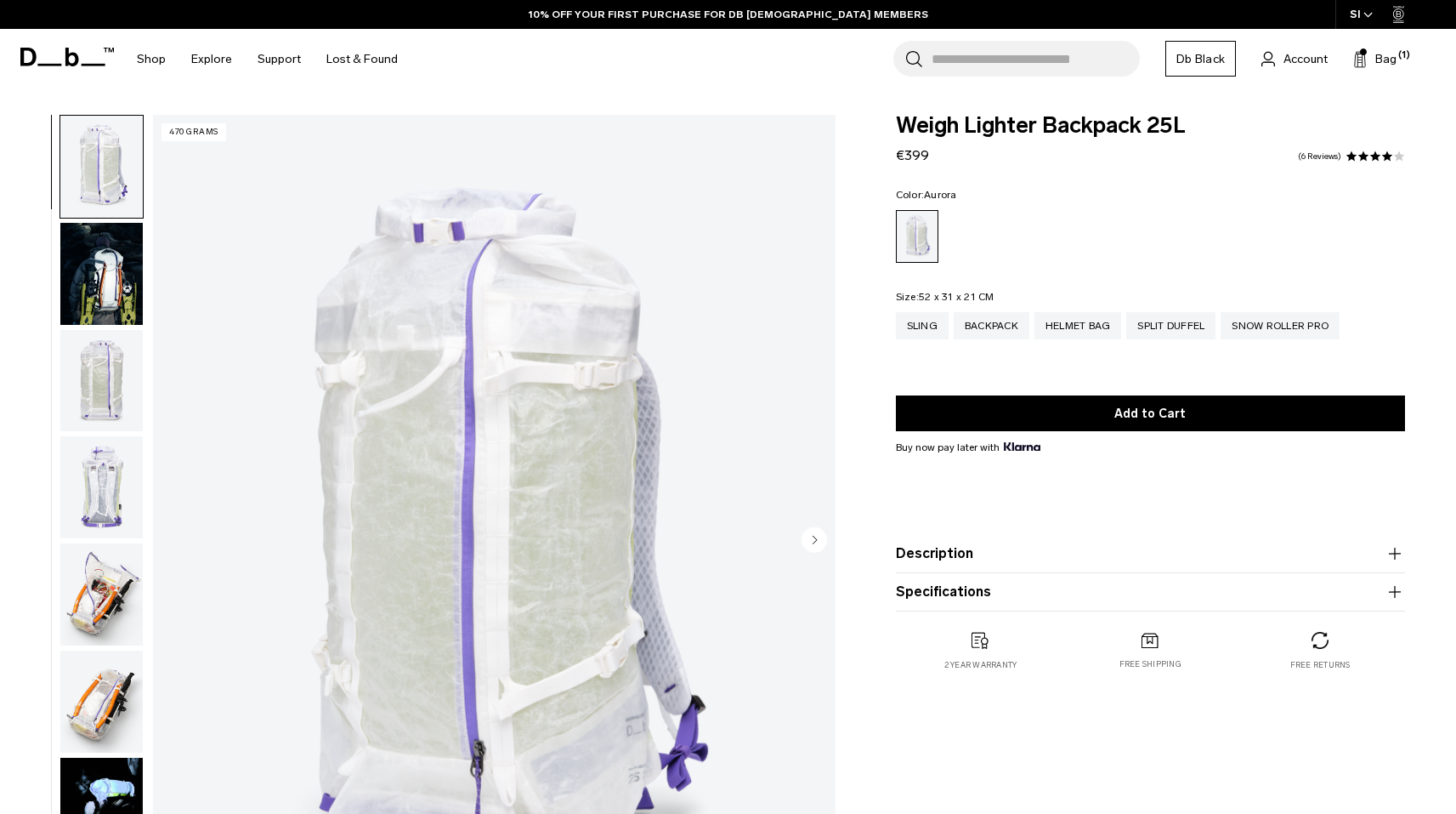
click at [98, 459] on img "button" at bounding box center [101, 487] width 83 height 102
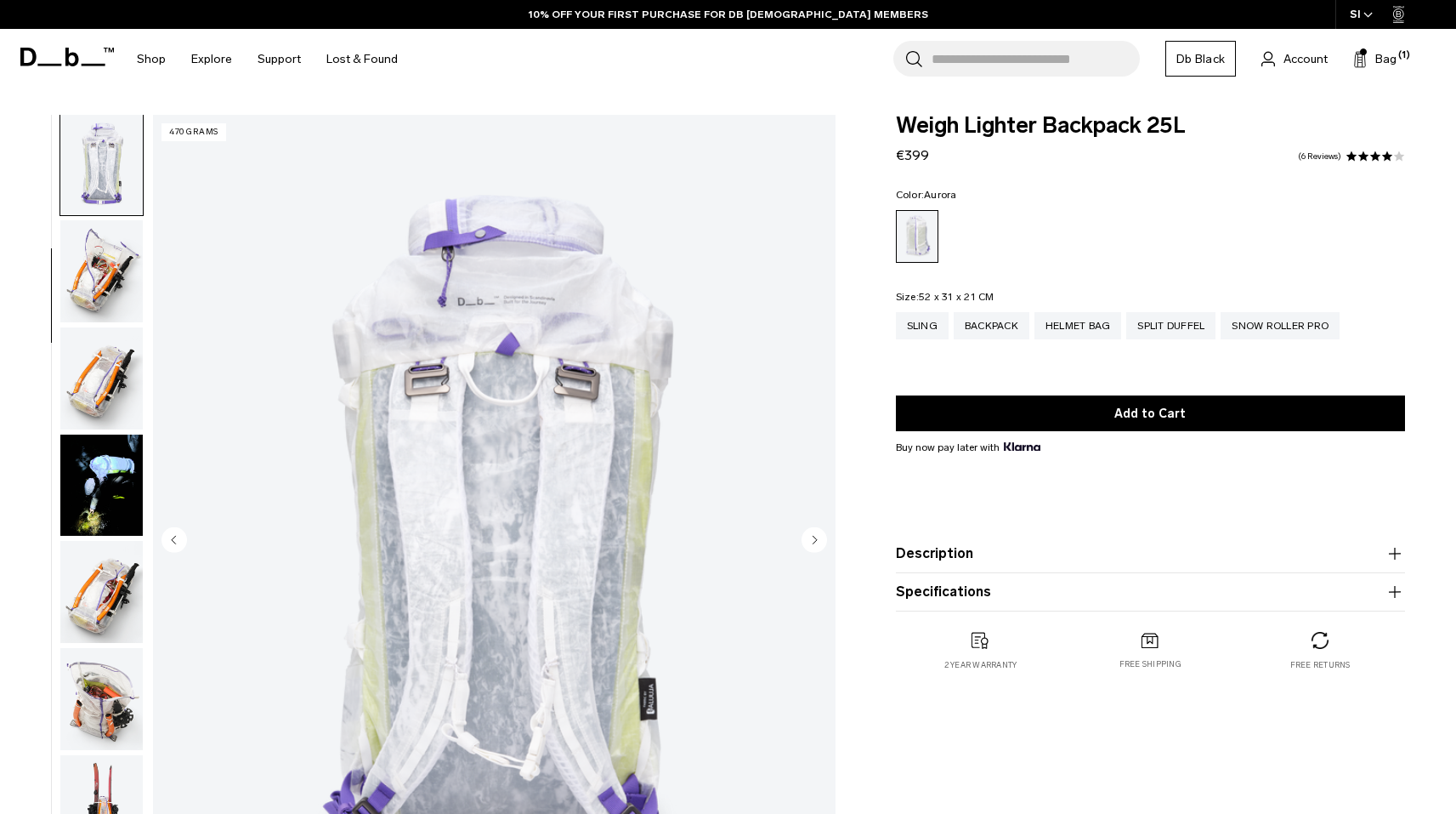
scroll to position [153, 0]
